Goal: Information Seeking & Learning: Learn about a topic

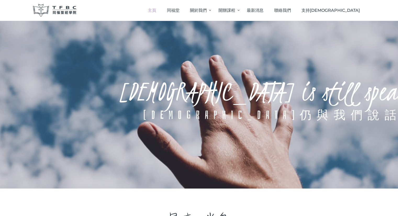
click at [260, 89] on rs-layer "God is still speaking" at bounding box center [275, 91] width 316 height 7
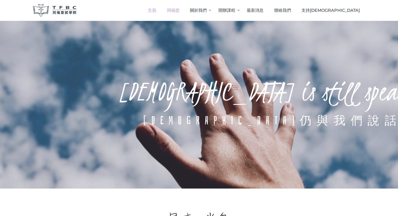
click at [180, 12] on span "同福堂" at bounding box center [173, 10] width 13 height 5
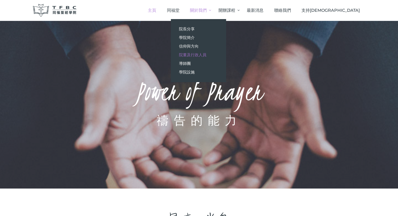
click at [206, 54] on span "院董及行政人員" at bounding box center [192, 54] width 27 height 5
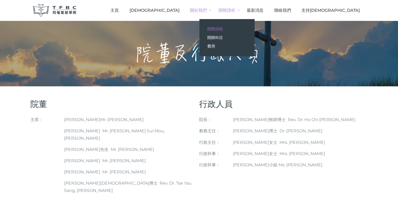
click at [223, 28] on span "開辦課程" at bounding box center [215, 28] width 16 height 5
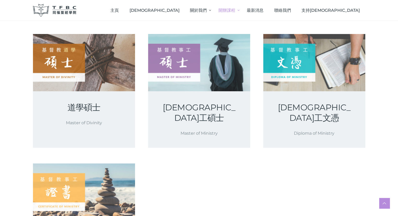
scroll to position [52, 0]
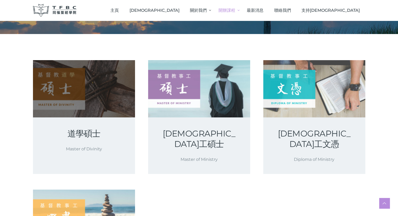
click at [77, 93] on link at bounding box center [84, 88] width 102 height 57
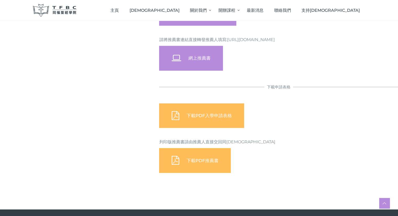
scroll to position [550, 0]
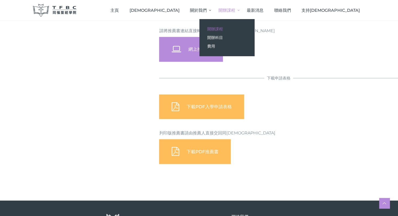
click at [223, 27] on span "開辦課程" at bounding box center [215, 28] width 16 height 5
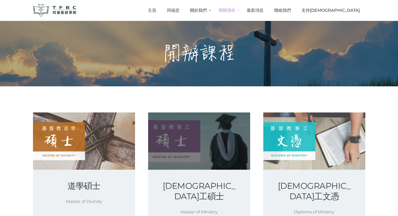
click at [191, 140] on link at bounding box center [199, 141] width 102 height 57
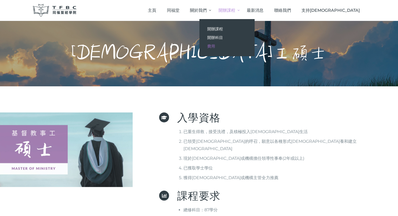
click at [215, 45] on span "費用" at bounding box center [211, 46] width 8 height 5
